Goal: Task Accomplishment & Management: Manage account settings

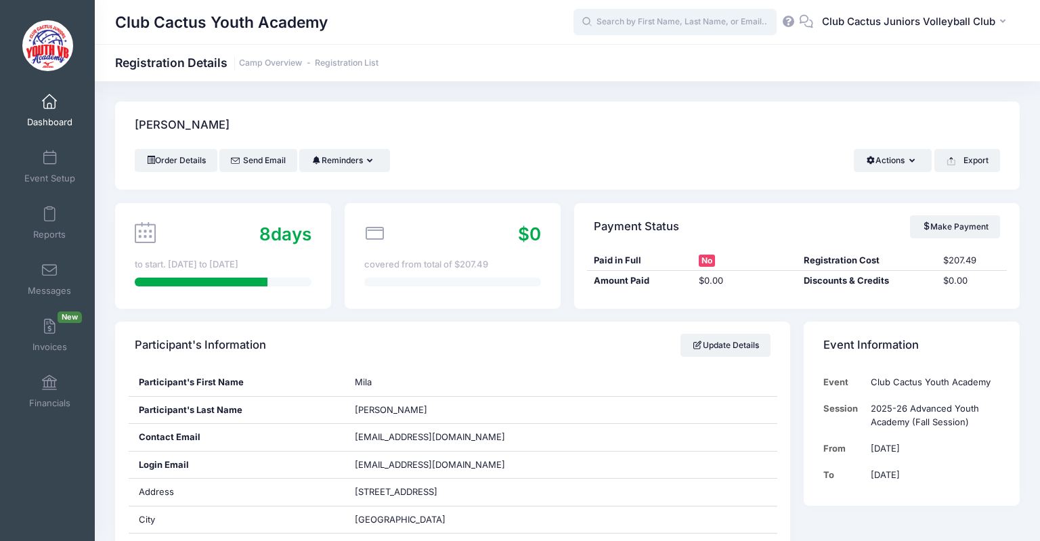
click at [654, 23] on input "text" at bounding box center [675, 22] width 203 height 27
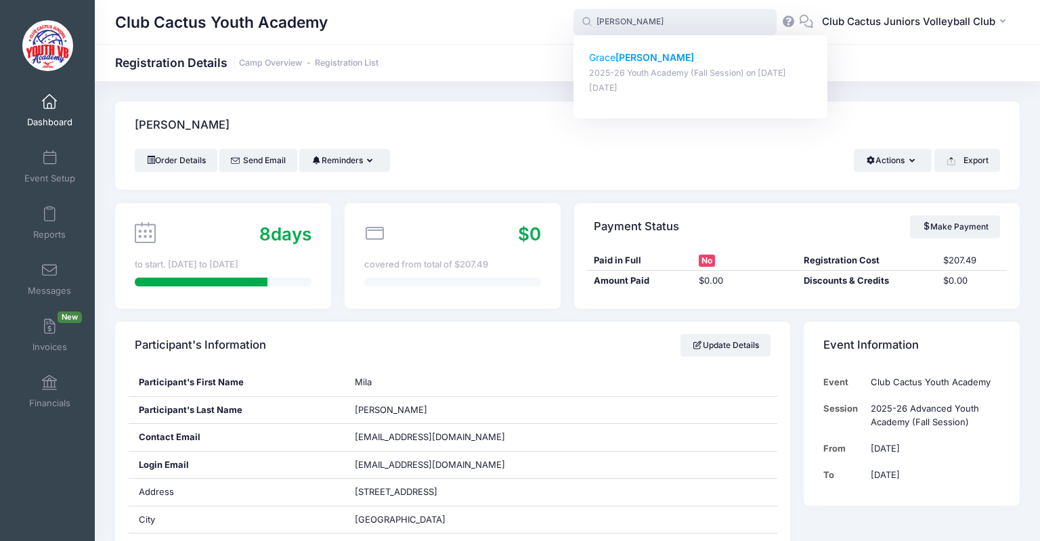
click at [641, 60] on strong "[PERSON_NAME]" at bounding box center [655, 57] width 79 height 12
type input "[PERSON_NAME] (2025-26 Youth Academy (Fall Session), [DATE])"
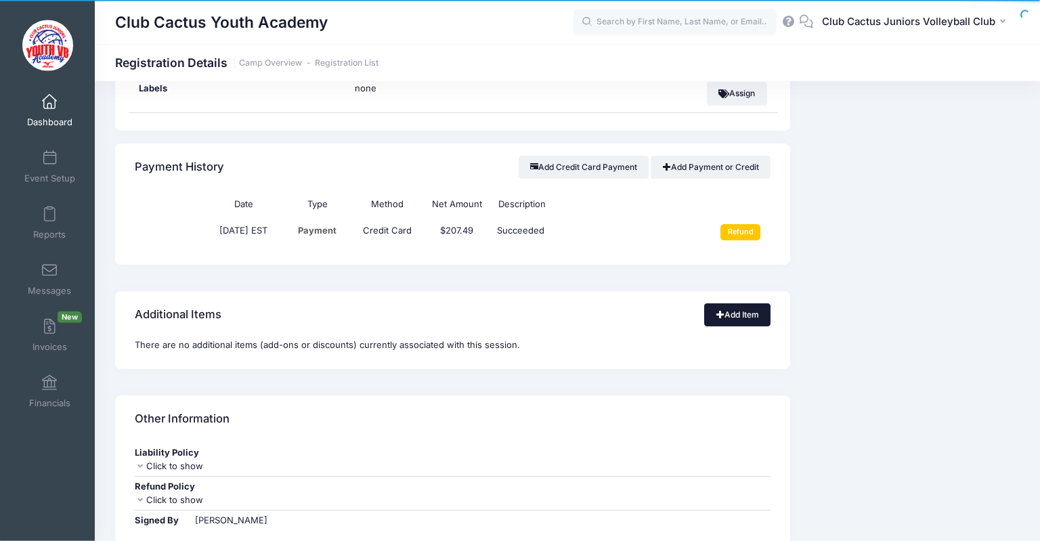
scroll to position [782, 0]
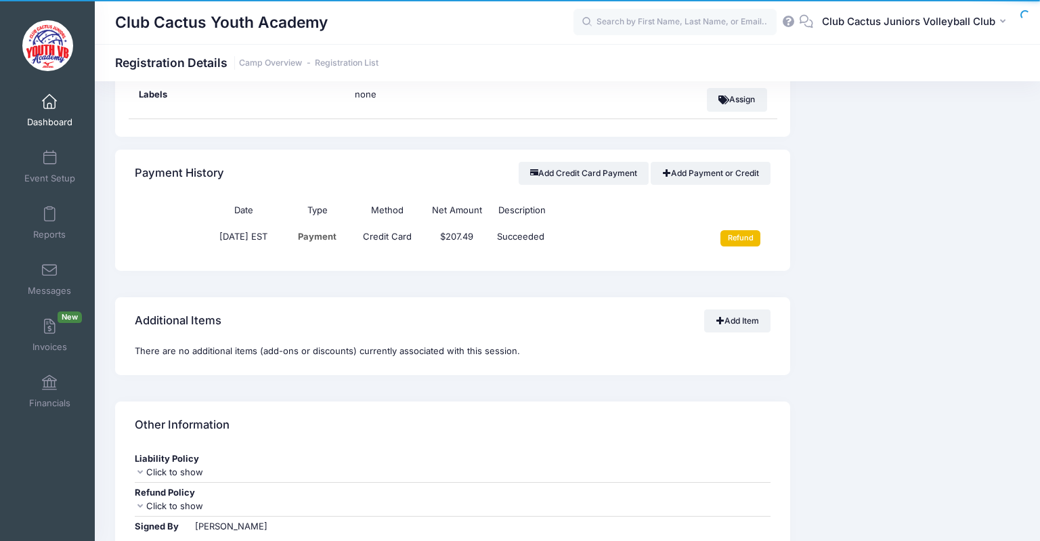
click at [751, 234] on input "Refund" at bounding box center [741, 238] width 40 height 16
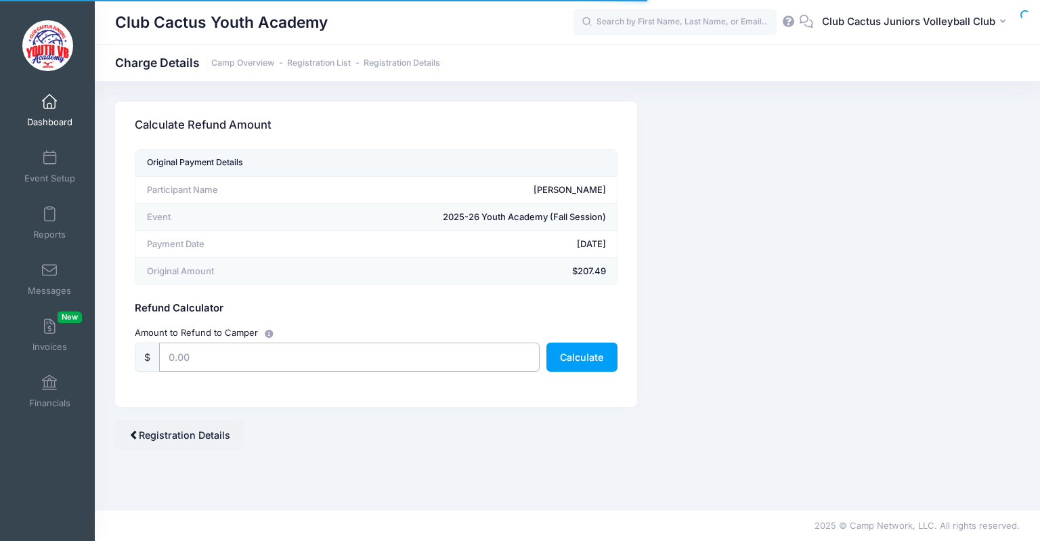
click at [275, 355] on input "text" at bounding box center [349, 357] width 381 height 29
type input "207.49"
click at [573, 359] on button "Calculate" at bounding box center [582, 357] width 71 height 29
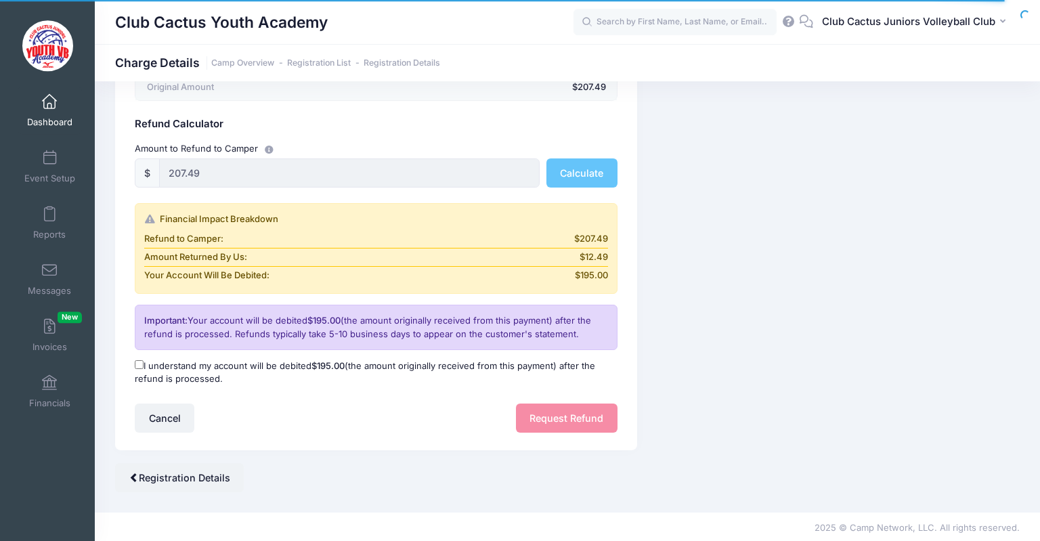
scroll to position [185, 0]
click at [137, 360] on input "I understand my account will be debited $195.00 (the amount originally received…" at bounding box center [139, 364] width 9 height 9
checkbox input "true"
click at [572, 417] on button "Request Refund" at bounding box center [567, 417] width 102 height 29
